Goal: Connect with others: Establish contact or relationships with other users

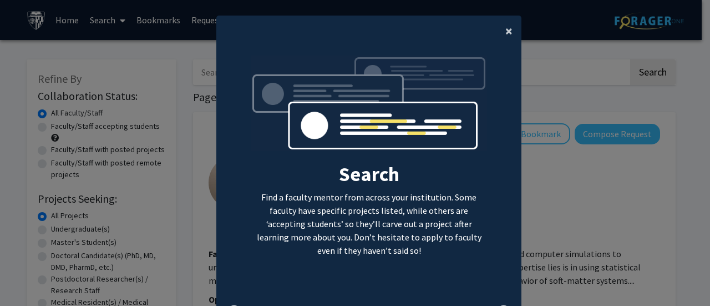
click at [506, 30] on span "×" at bounding box center [509, 30] width 7 height 17
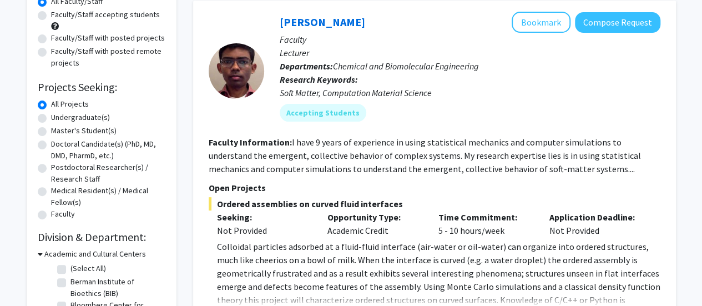
scroll to position [112, 0]
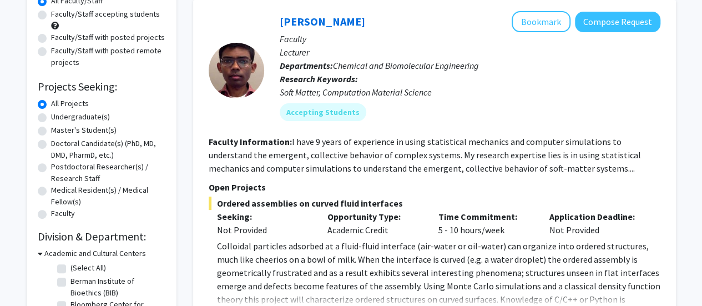
click at [51, 127] on label "Master's Student(s)" at bounding box center [83, 130] width 65 height 12
click at [51, 127] on input "Master's Student(s)" at bounding box center [54, 127] width 7 height 7
radio input "true"
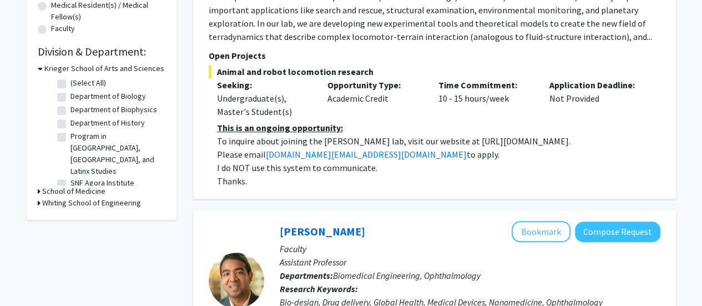
scroll to position [297, 0]
click at [39, 196] on icon at bounding box center [39, 202] width 3 height 12
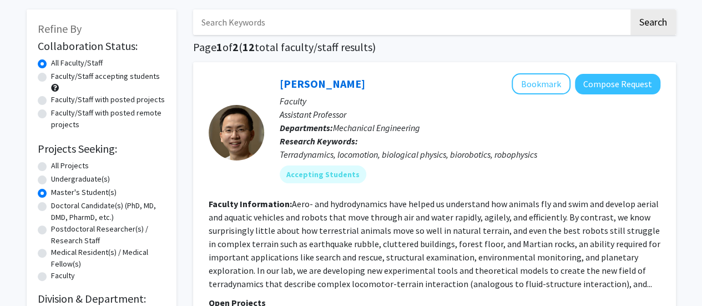
scroll to position [49, 0]
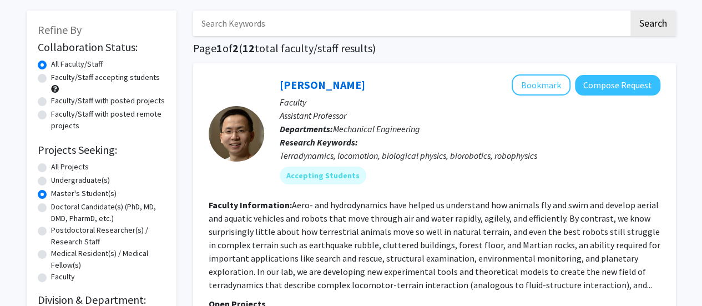
click at [51, 77] on label "Faculty/Staff accepting students" at bounding box center [105, 78] width 109 height 12
click at [51, 77] on input "Faculty/Staff accepting students" at bounding box center [54, 75] width 7 height 7
radio input "true"
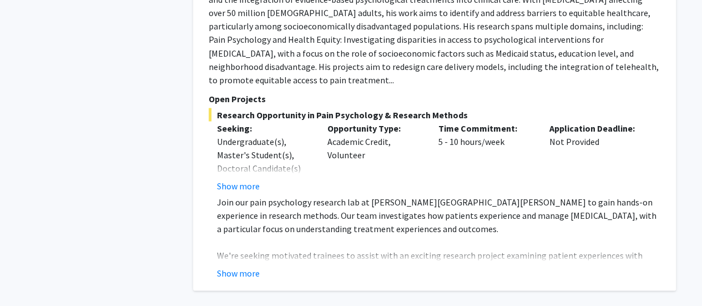
scroll to position [5210, 0]
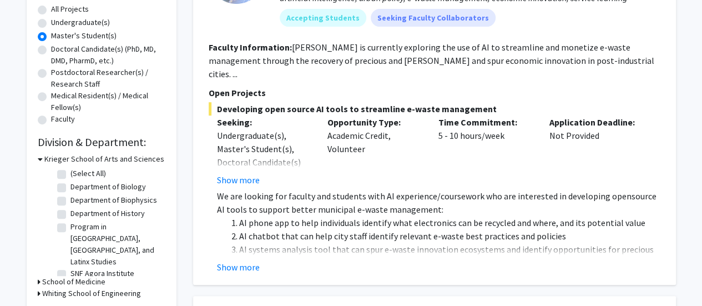
scroll to position [207, 0]
click at [250, 260] on button "Show more" at bounding box center [238, 266] width 43 height 13
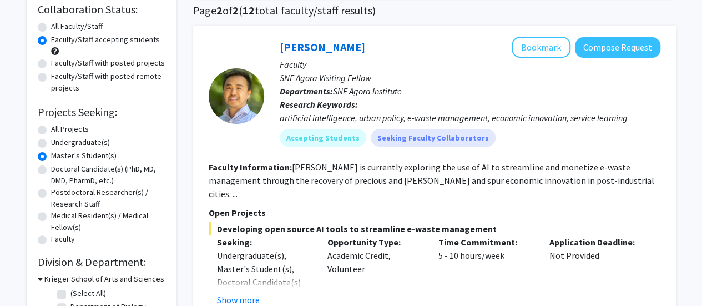
scroll to position [86, 0]
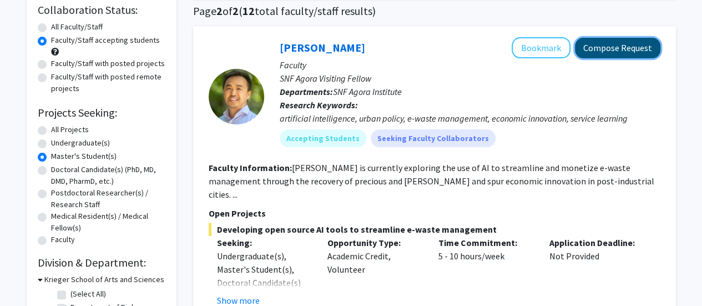
click at [622, 47] on button "Compose Request" at bounding box center [617, 48] width 85 height 21
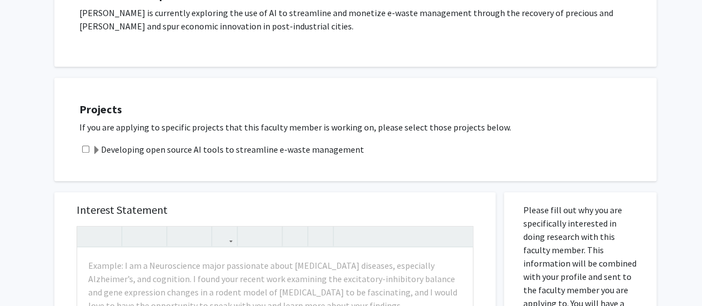
scroll to position [210, 0]
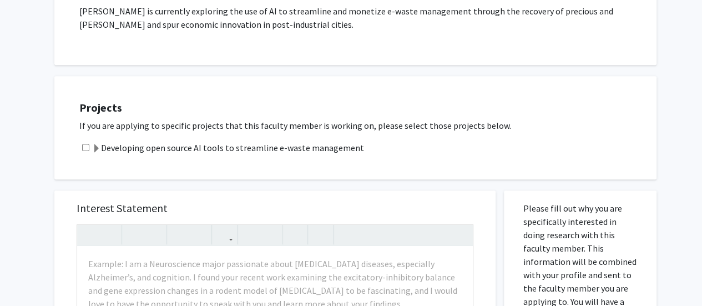
click at [84, 144] on input "checkbox" at bounding box center [85, 147] width 7 height 7
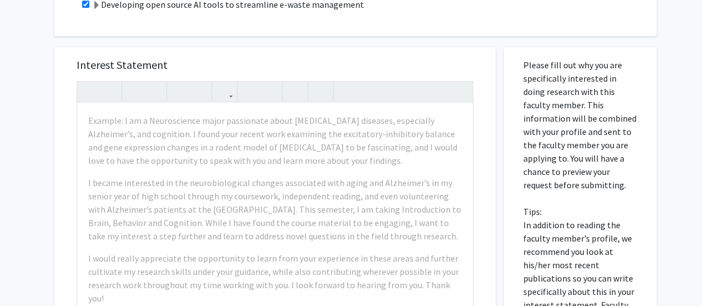
scroll to position [355, 0]
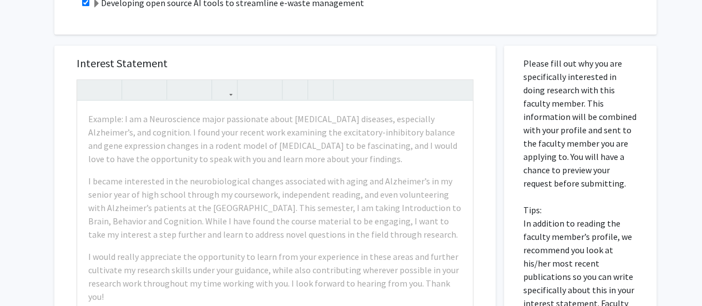
click at [82, 0] on input "checkbox" at bounding box center [85, 2] width 7 height 7
checkbox input "false"
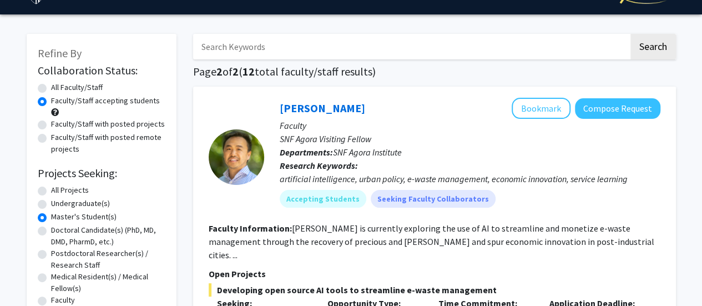
scroll to position [26, 0]
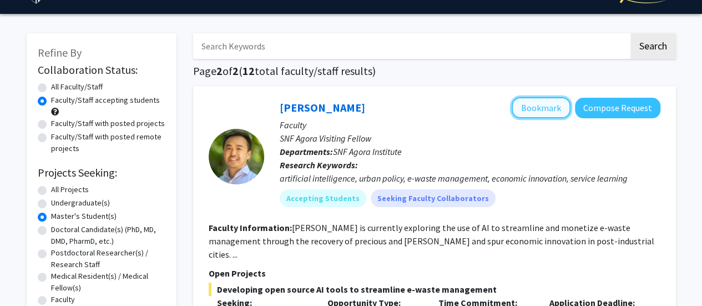
click at [539, 107] on button "Bookmark" at bounding box center [541, 107] width 59 height 21
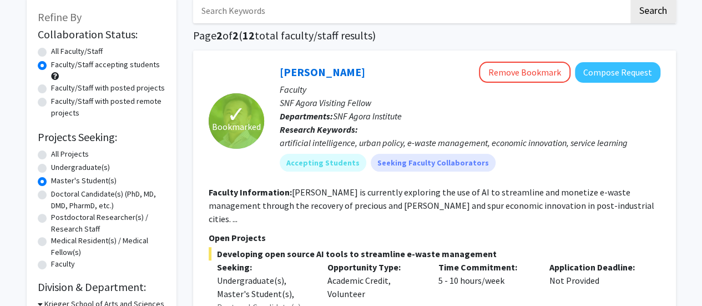
scroll to position [0, 0]
